Goal: Answer question/provide support

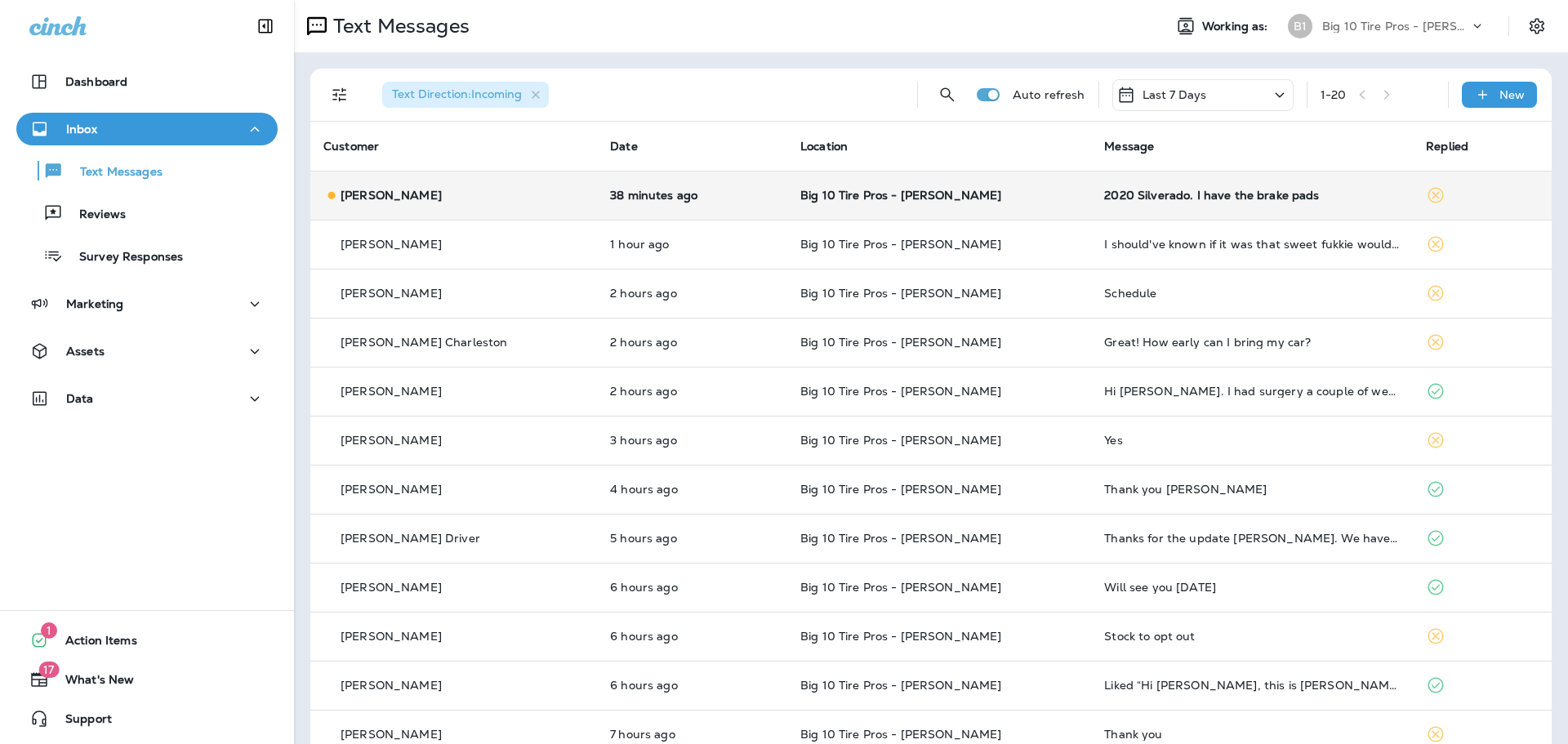
click at [1191, 196] on div "2020 Silverado. I have the brake pads" at bounding box center [1251, 195] width 295 height 13
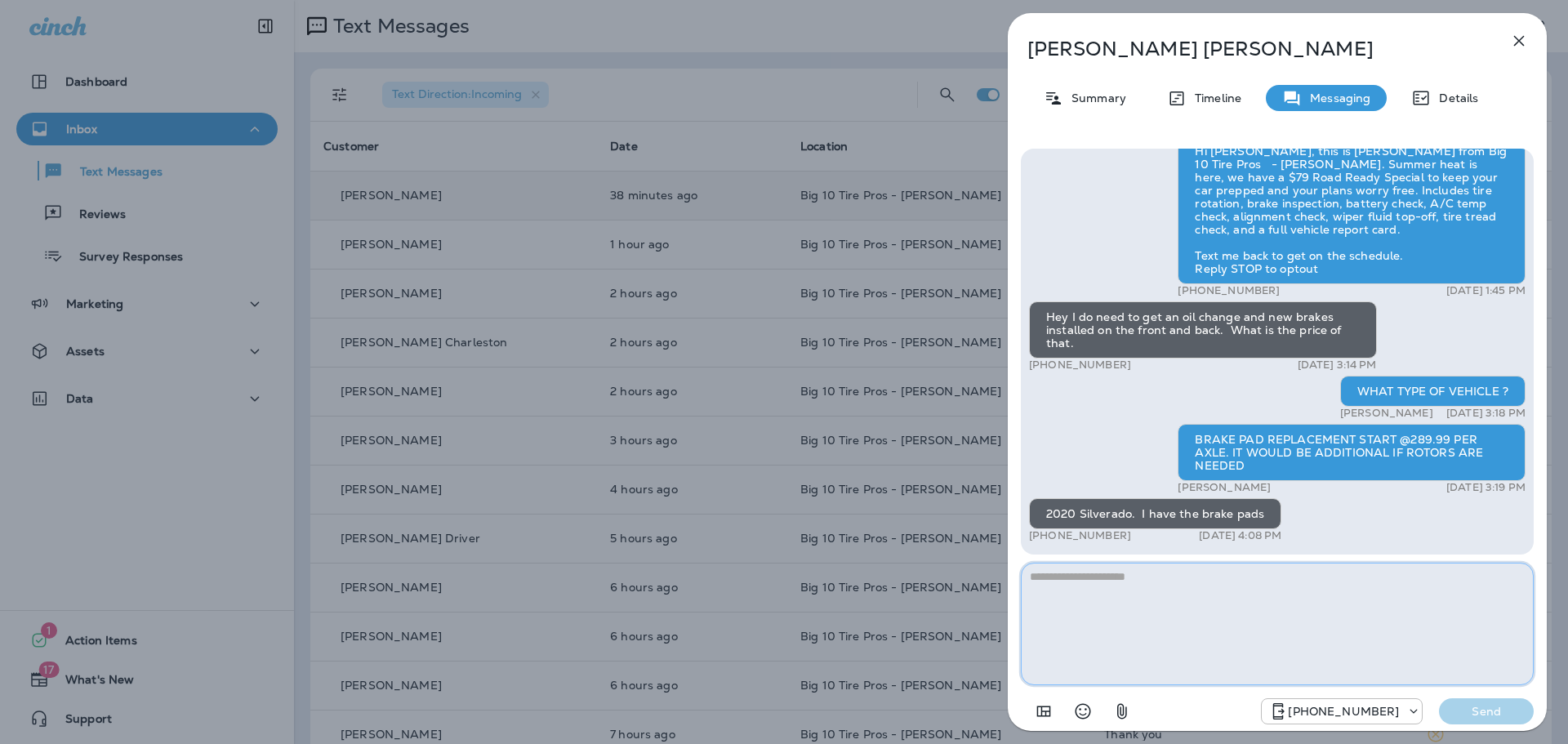
click at [1113, 578] on textarea at bounding box center [1277, 623] width 513 height 123
type textarea "**********"
click at [1489, 710] on p "Send" at bounding box center [1486, 711] width 68 height 15
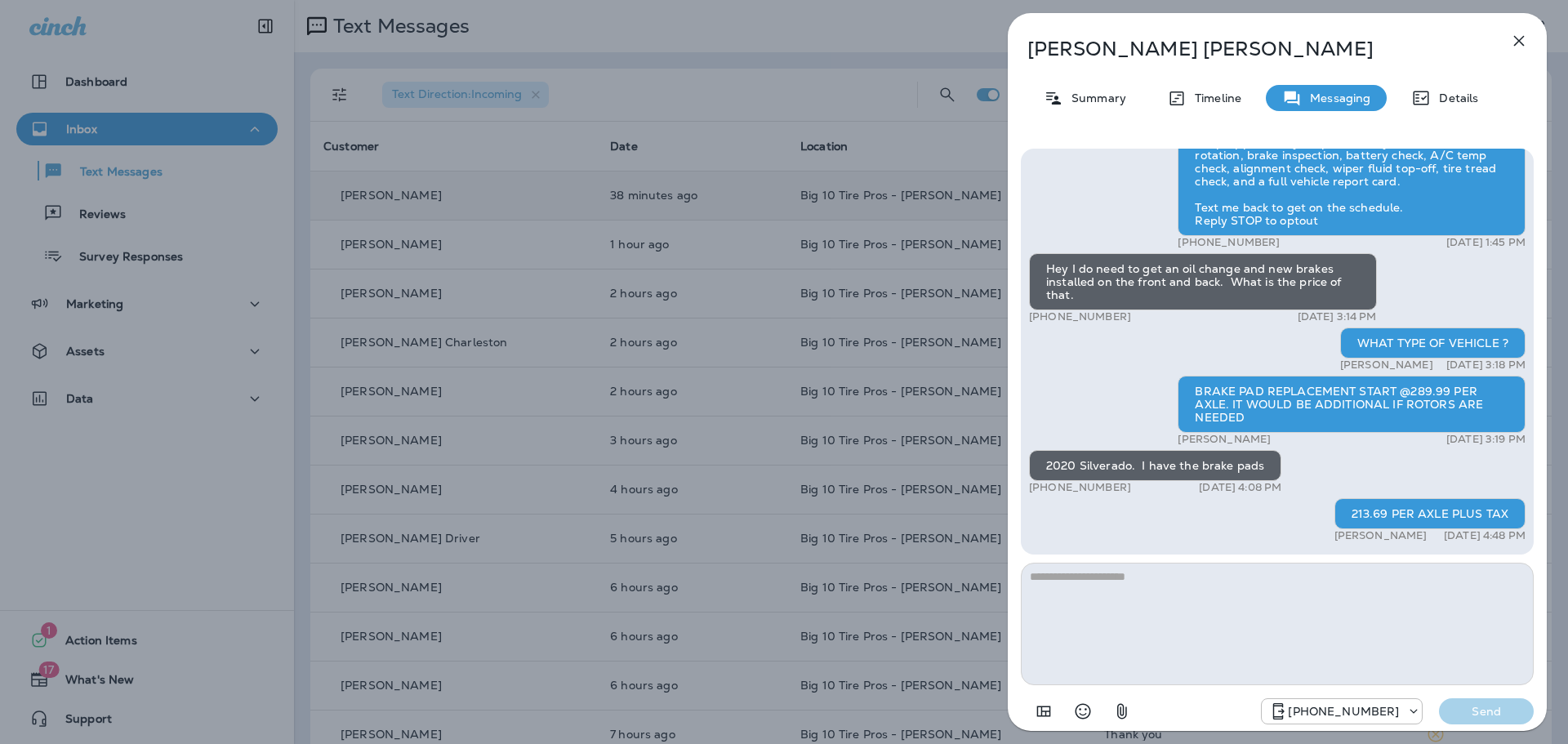
click at [1517, 39] on icon "button" at bounding box center [1518, 40] width 20 height 20
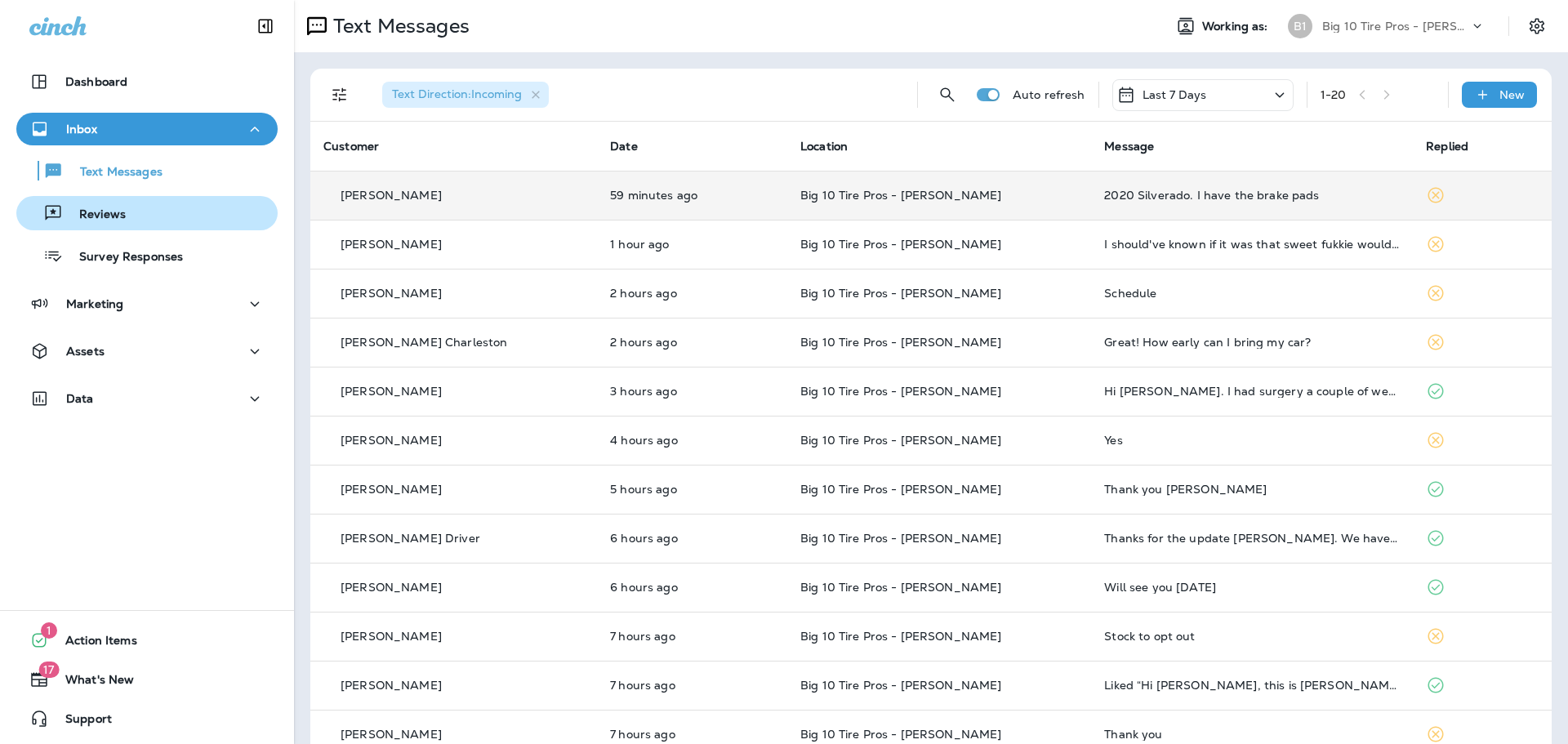
click at [103, 218] on p "Reviews" at bounding box center [94, 215] width 63 height 16
